Goal: Navigation & Orientation: Find specific page/section

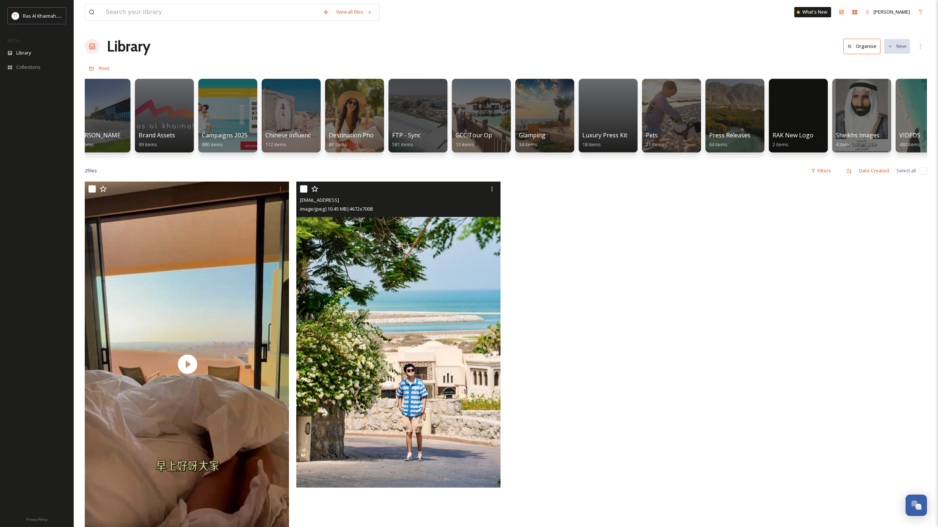
scroll to position [0, 933]
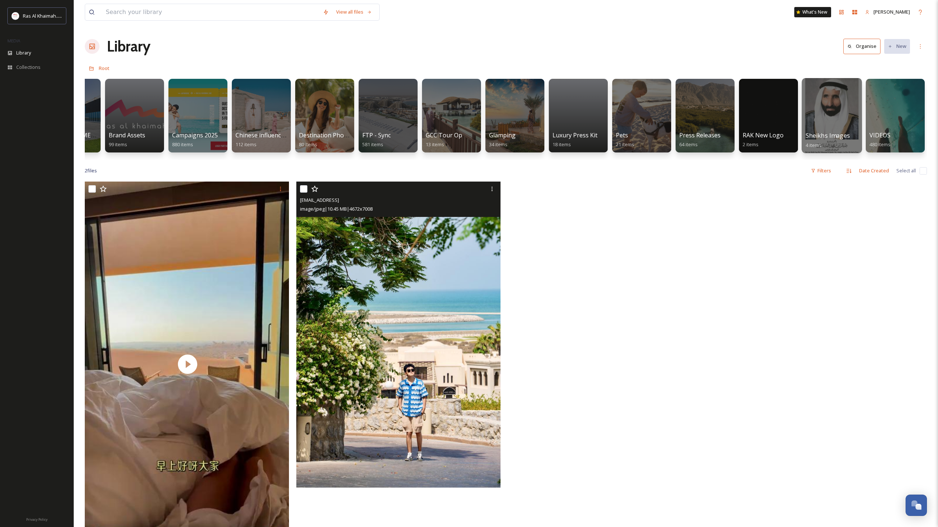
click at [847, 118] on div at bounding box center [832, 115] width 60 height 75
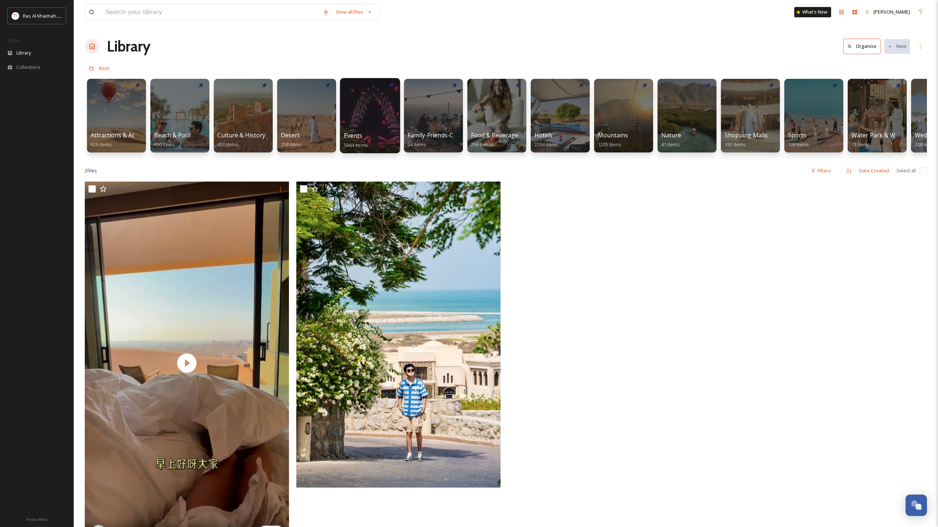
click at [365, 129] on div at bounding box center [370, 115] width 60 height 75
click at [548, 304] on div at bounding box center [612, 365] width 208 height 367
click at [629, 202] on div at bounding box center [612, 365] width 208 height 367
